Goal: Task Accomplishment & Management: Manage account settings

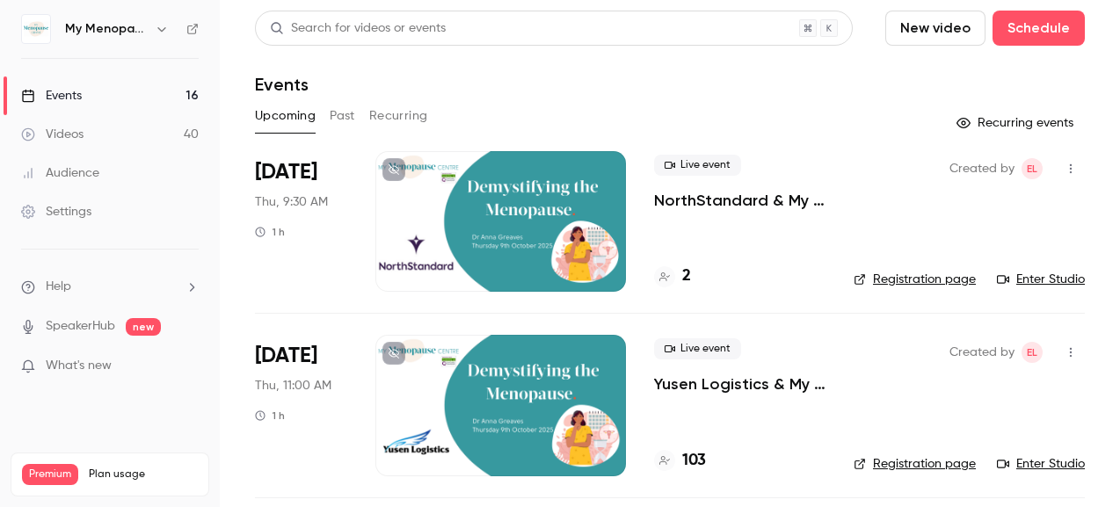
click at [596, 191] on div at bounding box center [500, 221] width 251 height 141
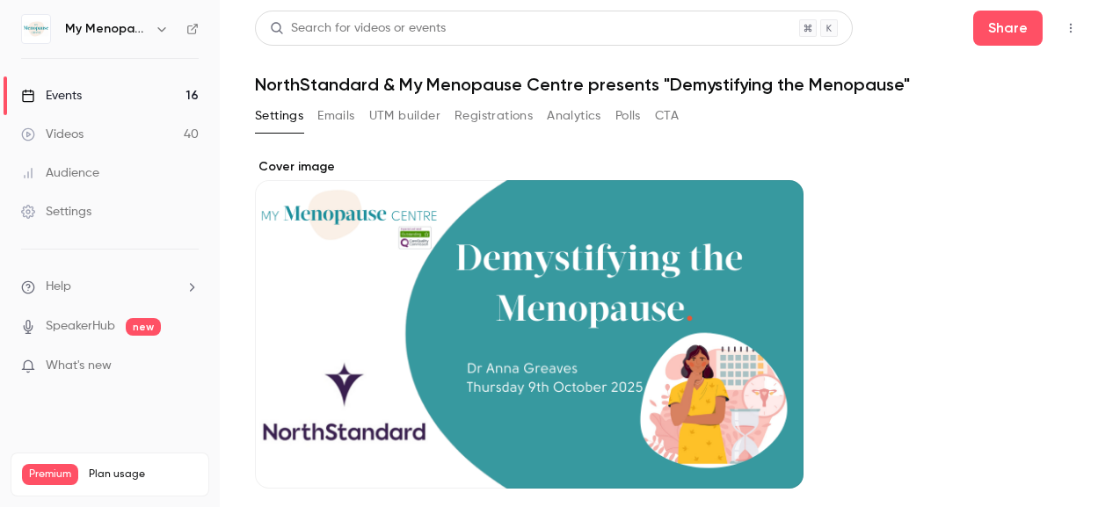
click at [63, 97] on div "Events" at bounding box center [51, 96] width 61 height 18
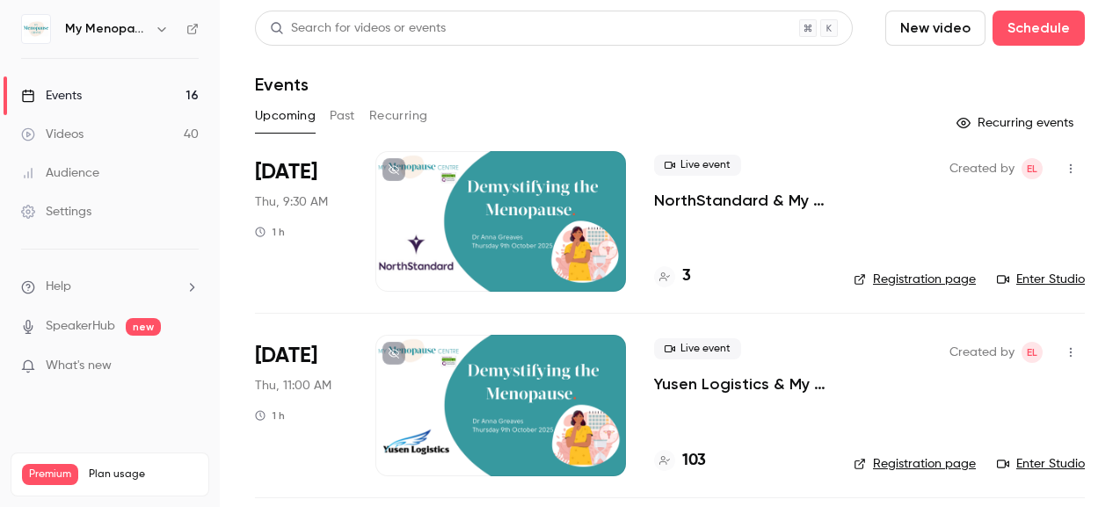
click at [521, 213] on div at bounding box center [500, 221] width 251 height 141
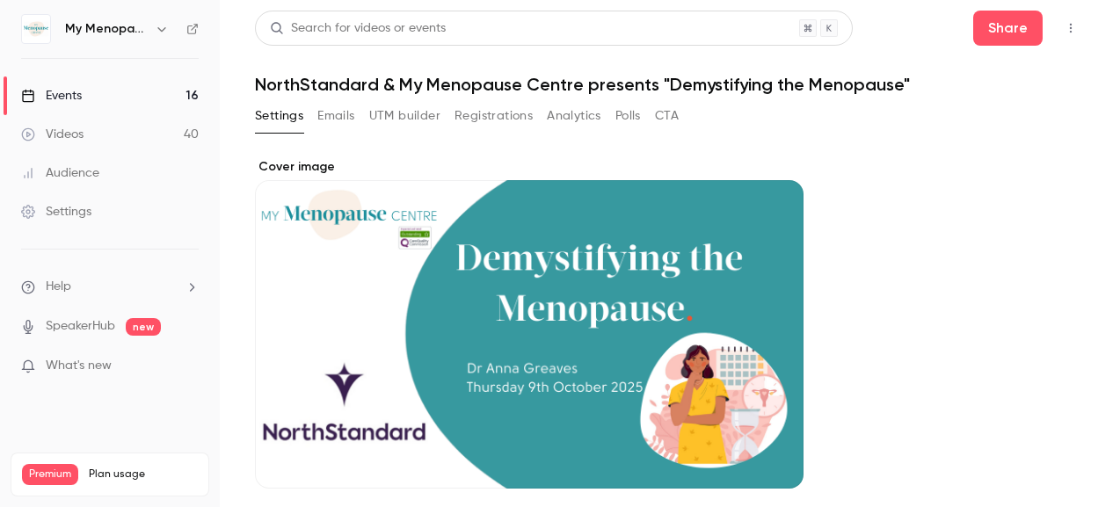
click at [335, 113] on button "Emails" at bounding box center [335, 116] width 37 height 28
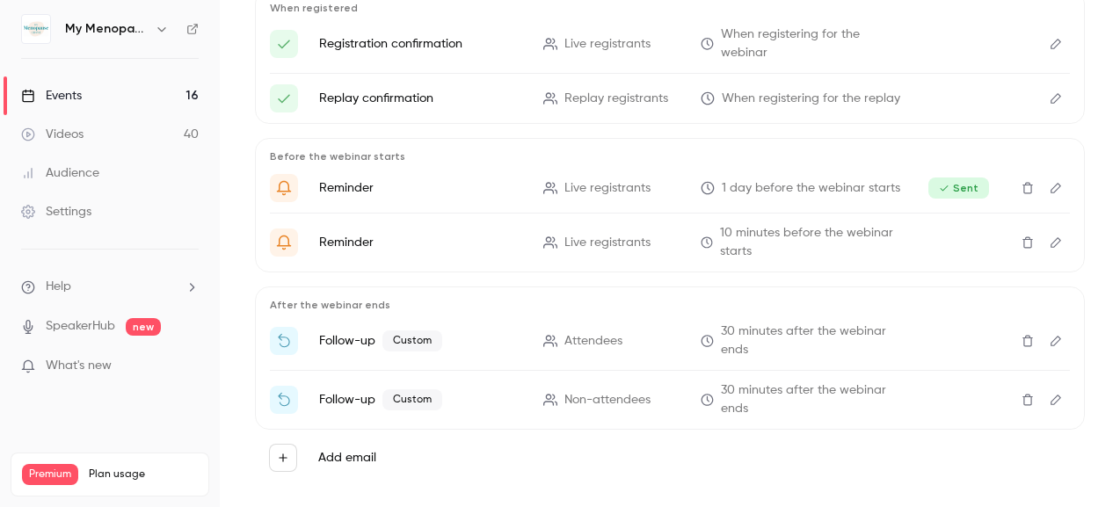
scroll to position [243, 0]
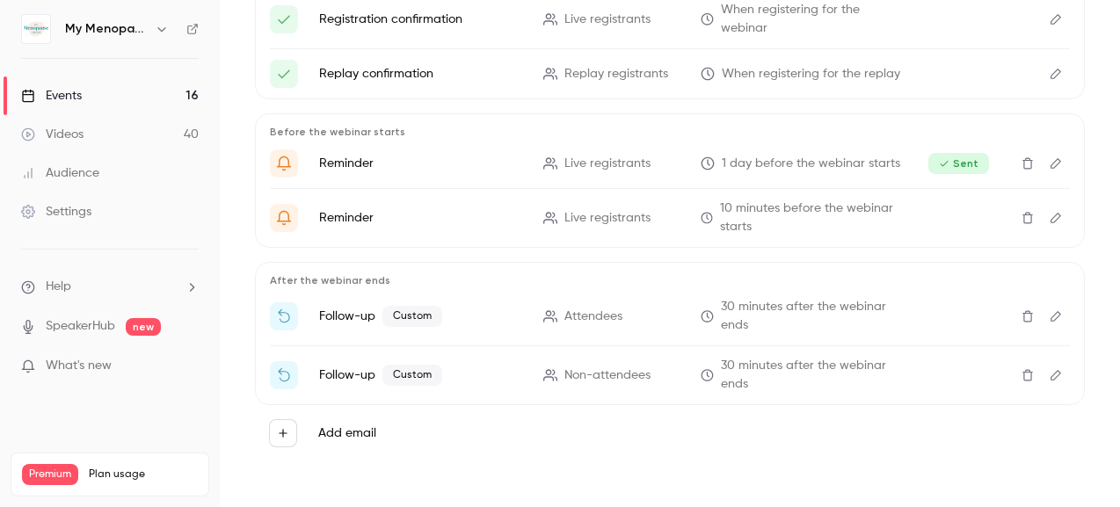
click at [1052, 315] on icon "Edit" at bounding box center [1056, 316] width 14 height 12
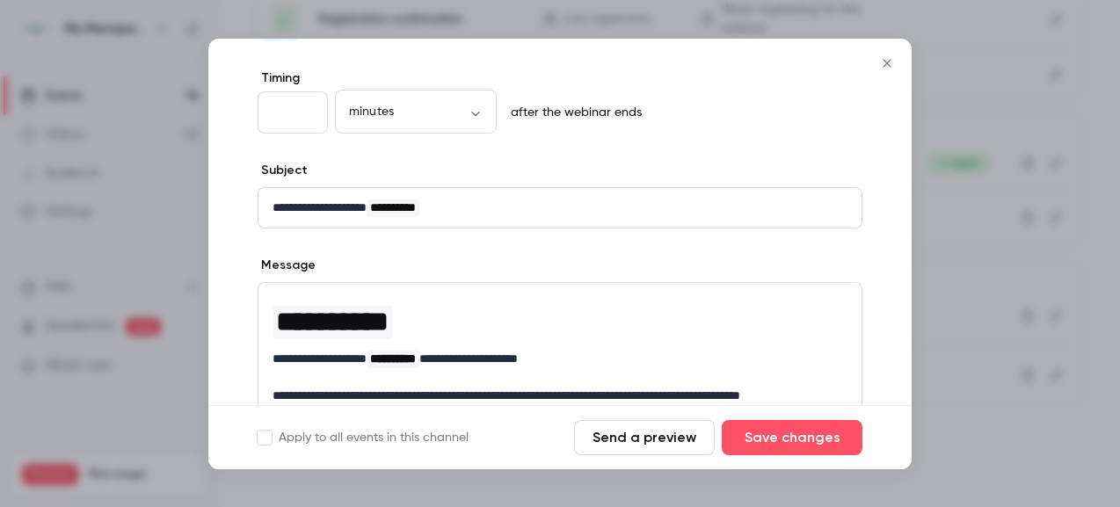
scroll to position [62, 0]
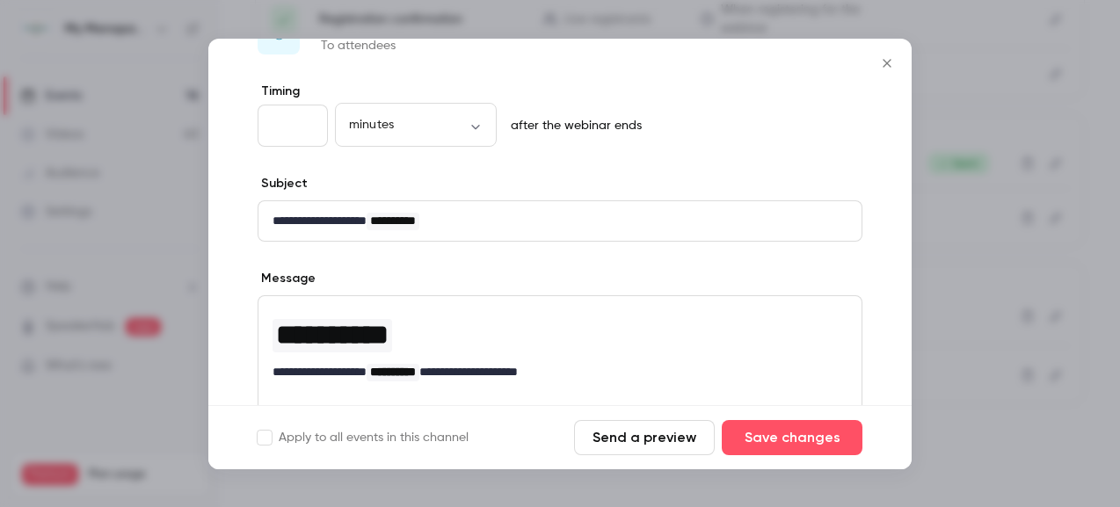
click at [884, 62] on icon "Close" at bounding box center [886, 63] width 21 height 14
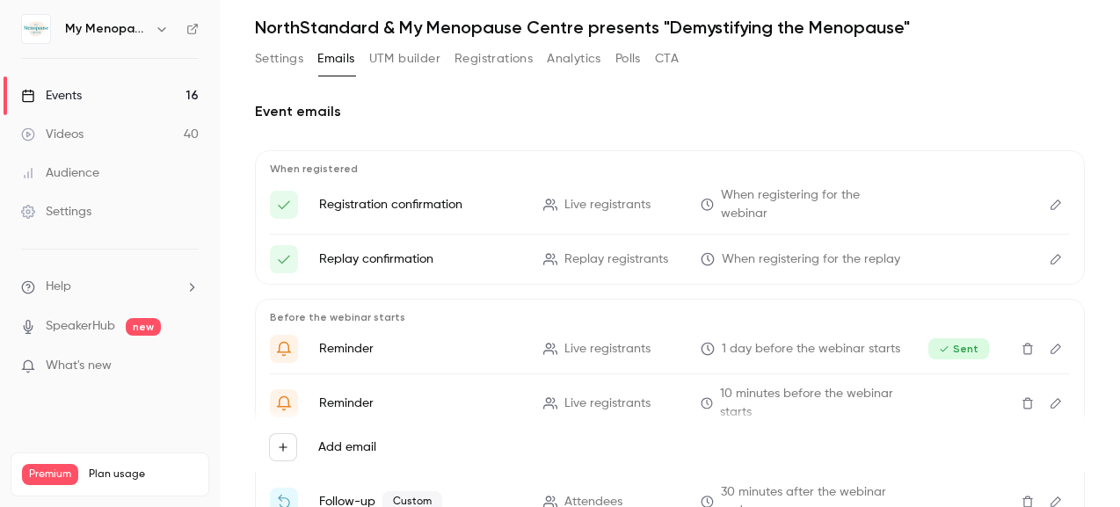
scroll to position [0, 0]
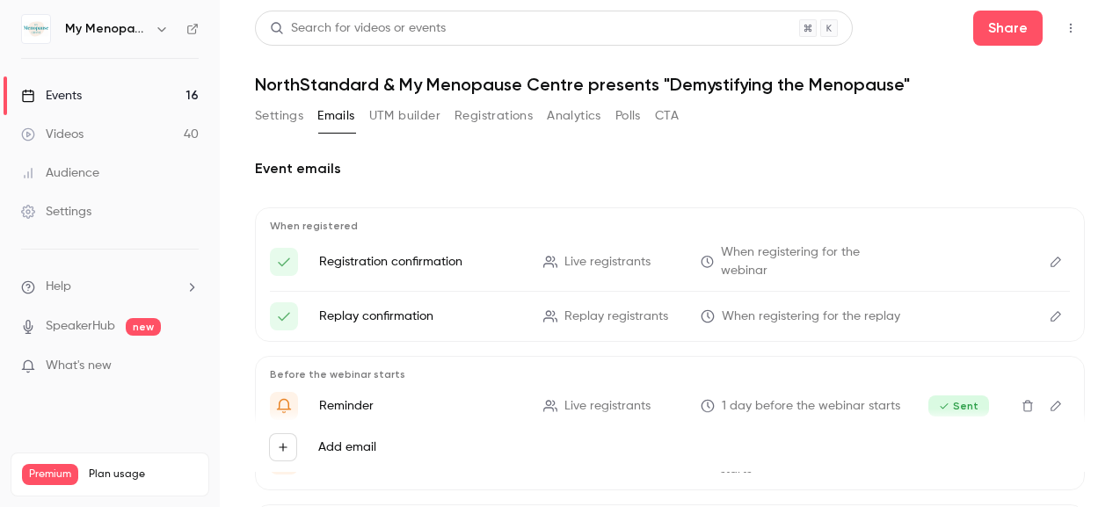
click at [54, 99] on div "Events" at bounding box center [51, 96] width 61 height 18
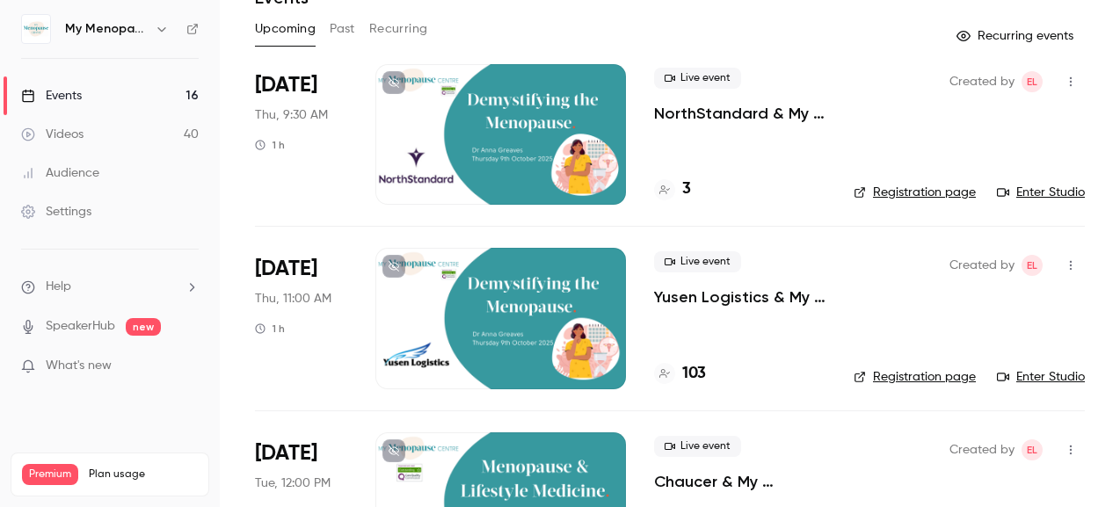
scroll to position [53, 0]
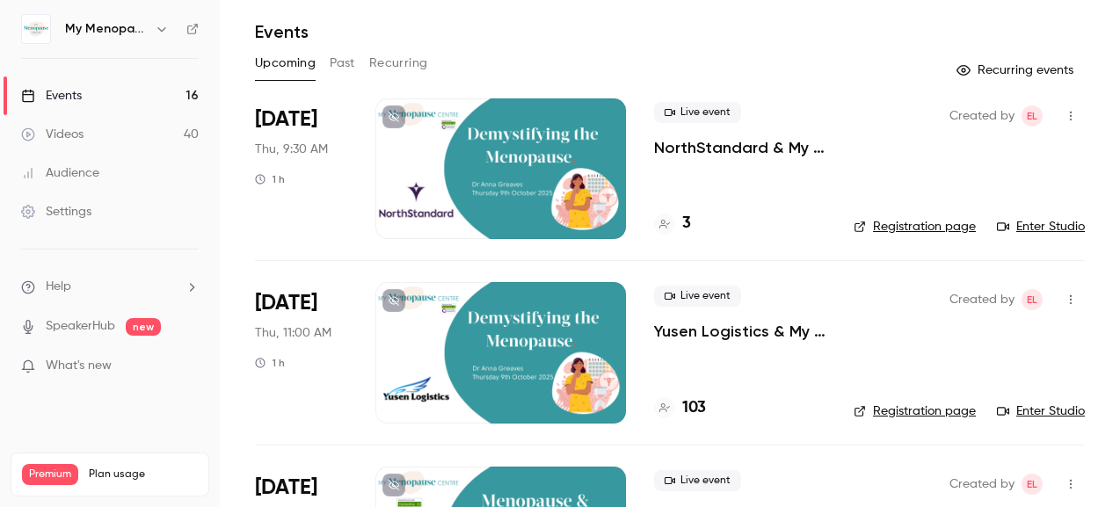
click at [548, 180] on div at bounding box center [500, 168] width 251 height 141
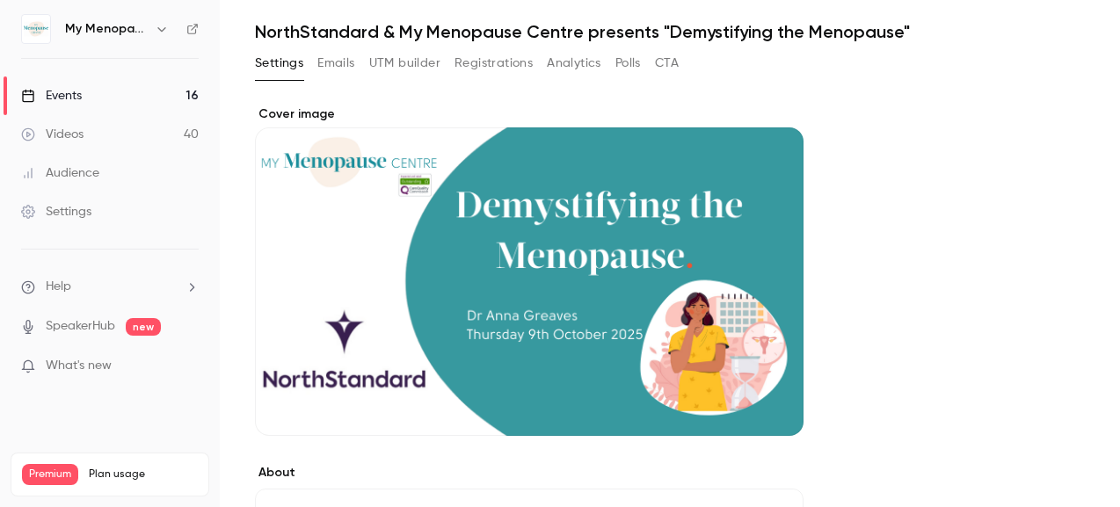
click at [498, 62] on button "Registrations" at bounding box center [493, 63] width 78 height 28
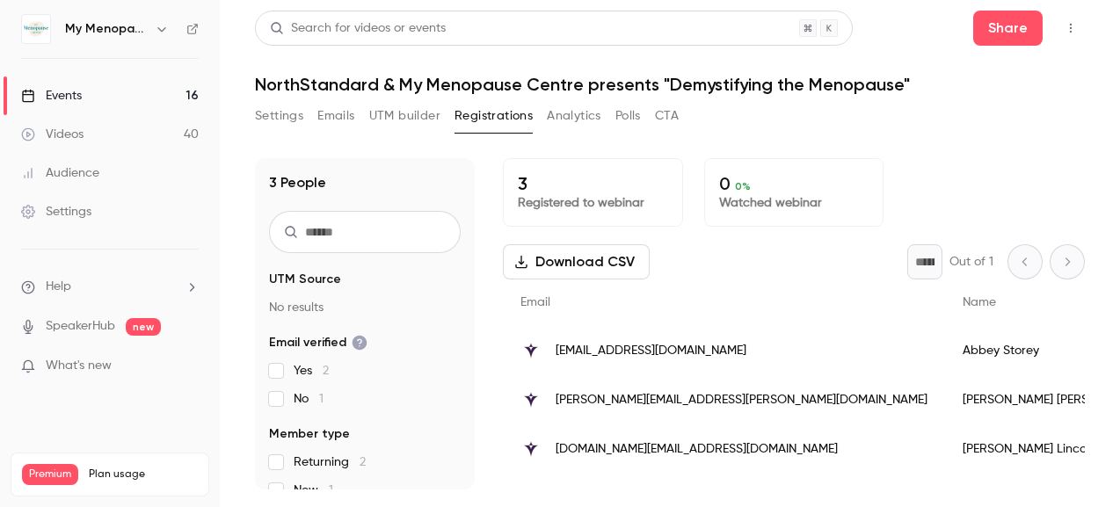
click at [276, 117] on button "Settings" at bounding box center [279, 116] width 48 height 28
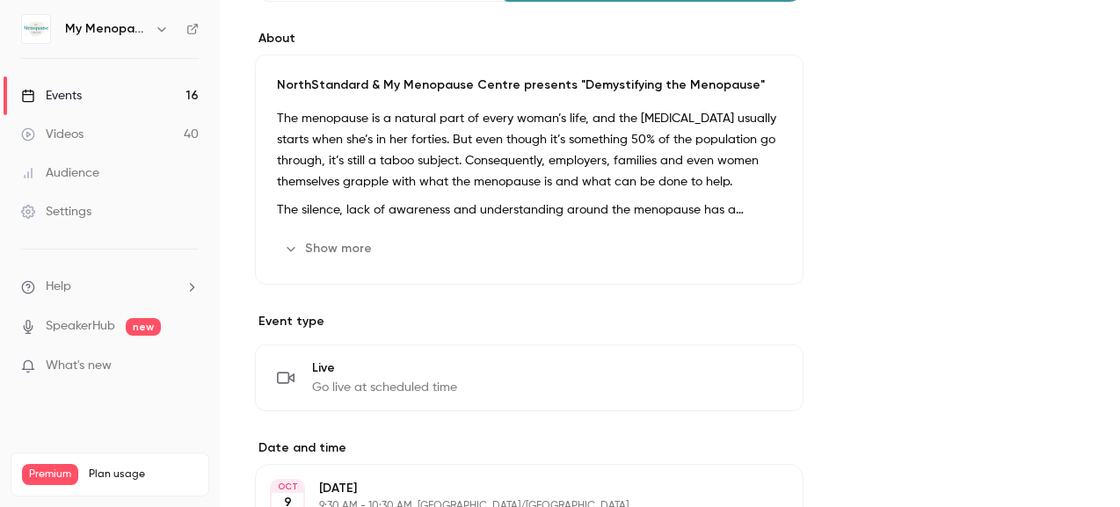
scroll to position [11, 0]
